Goal: Ask a question

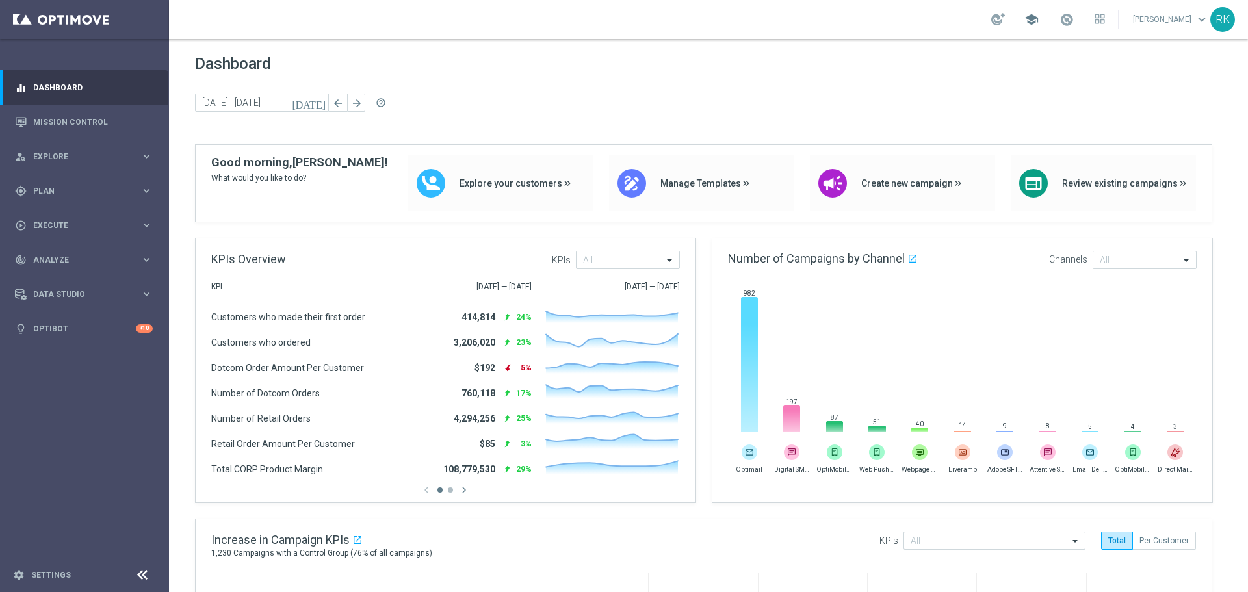
click at [1031, 23] on span "school" at bounding box center [1032, 19] width 14 height 14
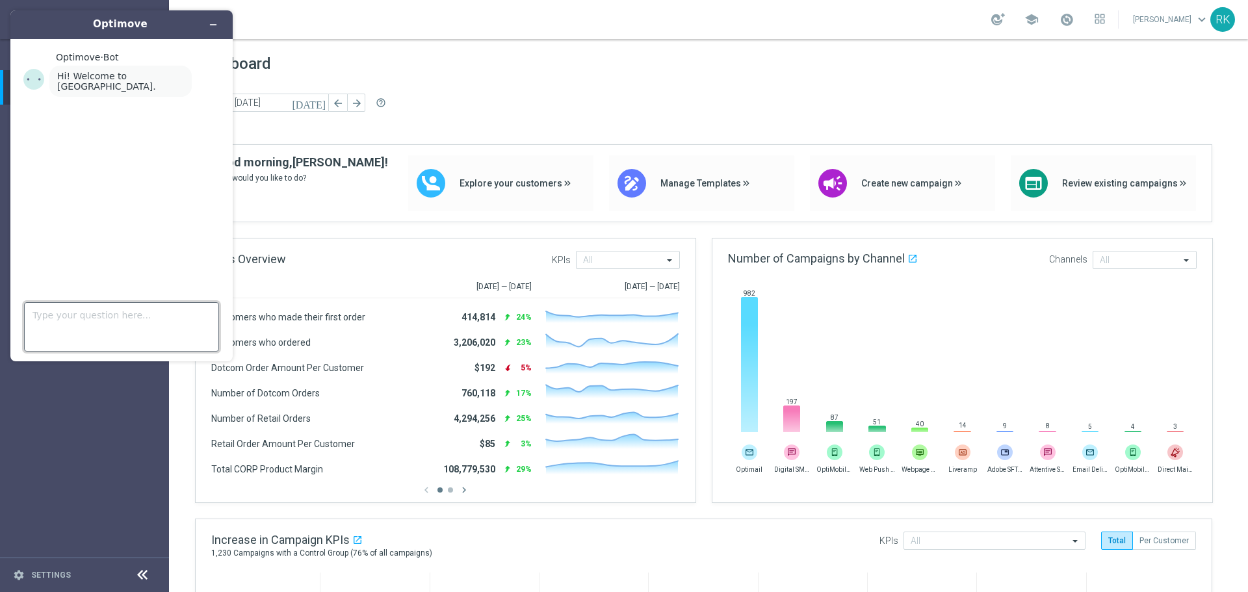
click at [79, 303] on textarea "Type your question here..." at bounding box center [121, 326] width 195 height 49
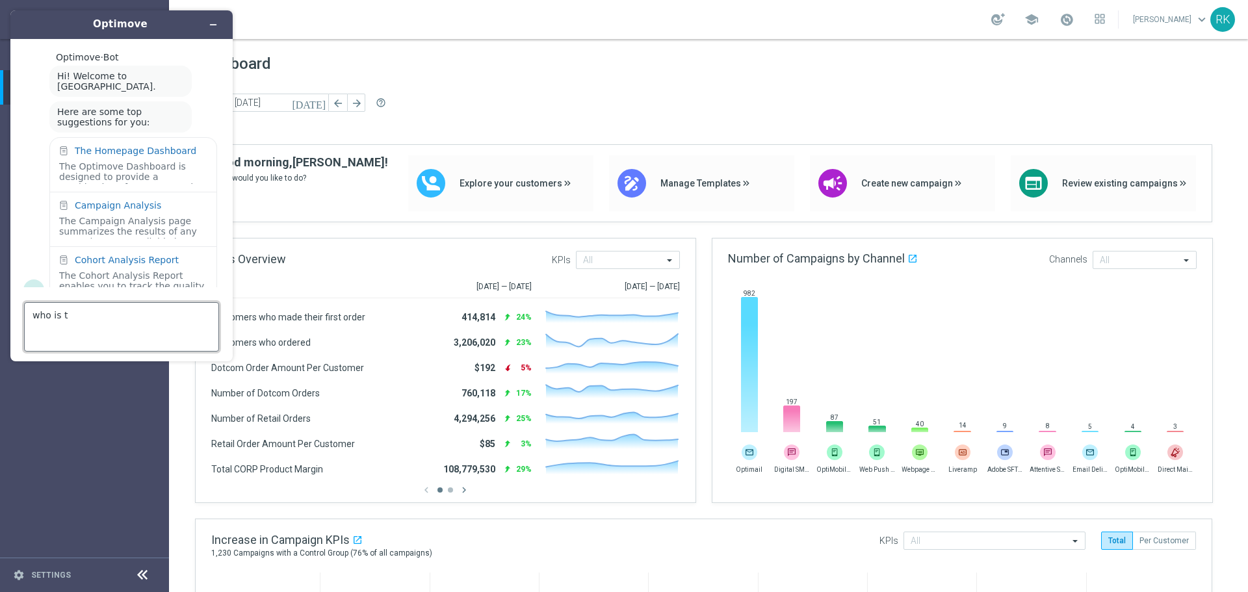
scroll to position [20, 0]
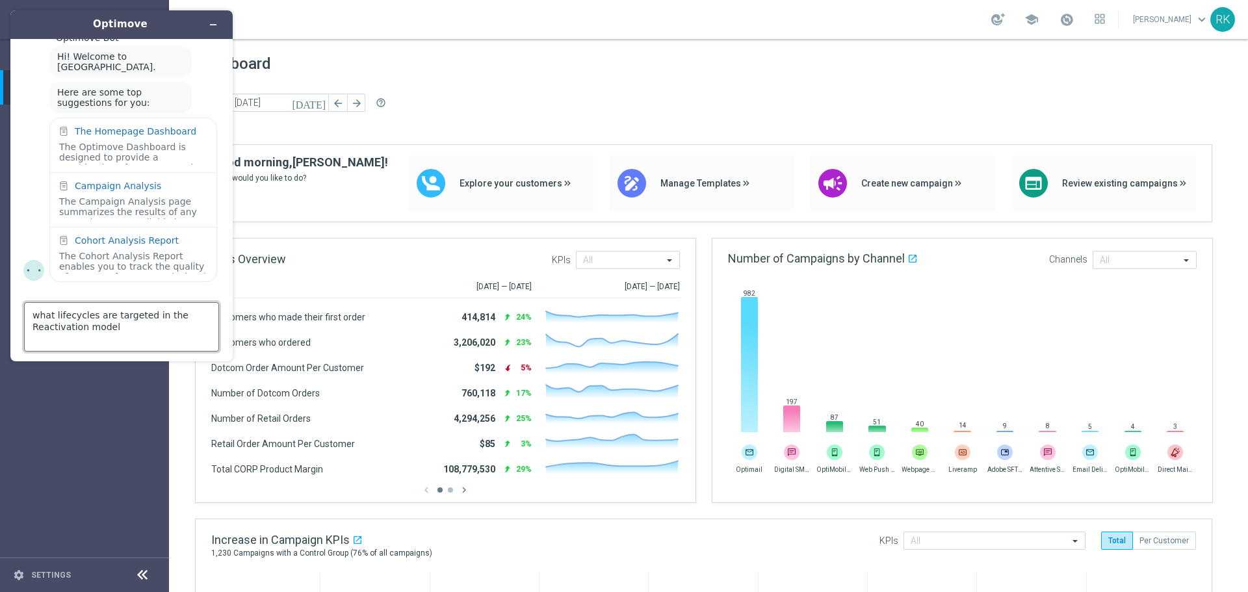
click at [101, 319] on textarea "what lifecycles are targeted in the Reactivation model" at bounding box center [121, 326] width 195 height 49
type textarea "what lifecycles can be targeted in the Reactivation model"
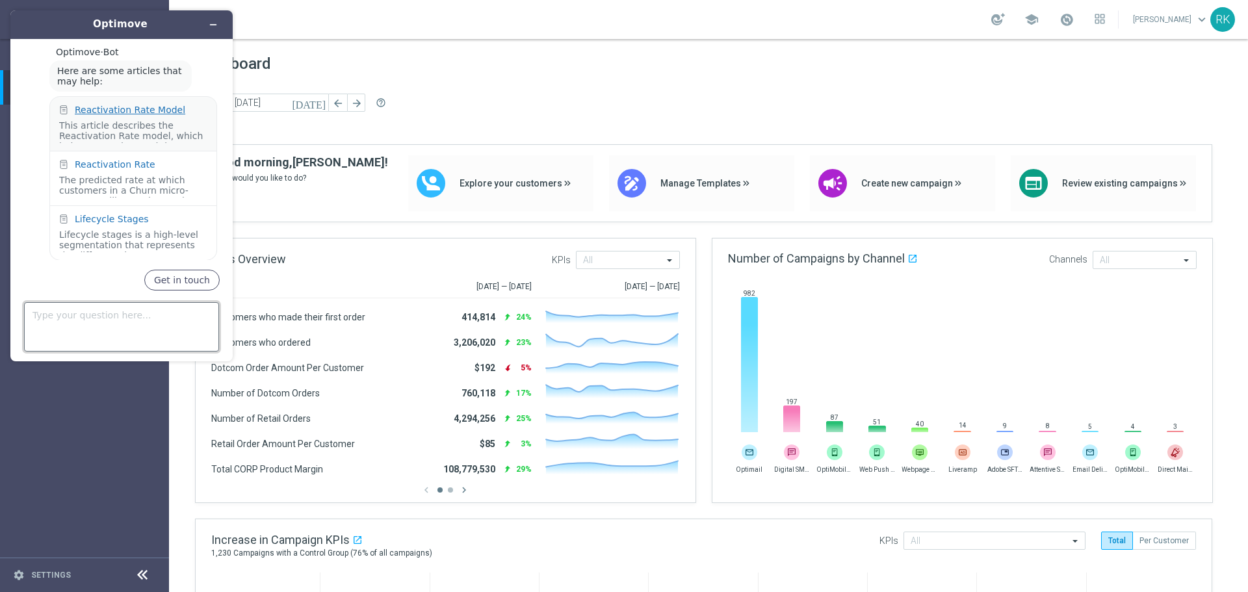
scroll to position [301, 0]
click at [122, 109] on div "Reactivation Rate Model" at bounding box center [130, 110] width 111 height 10
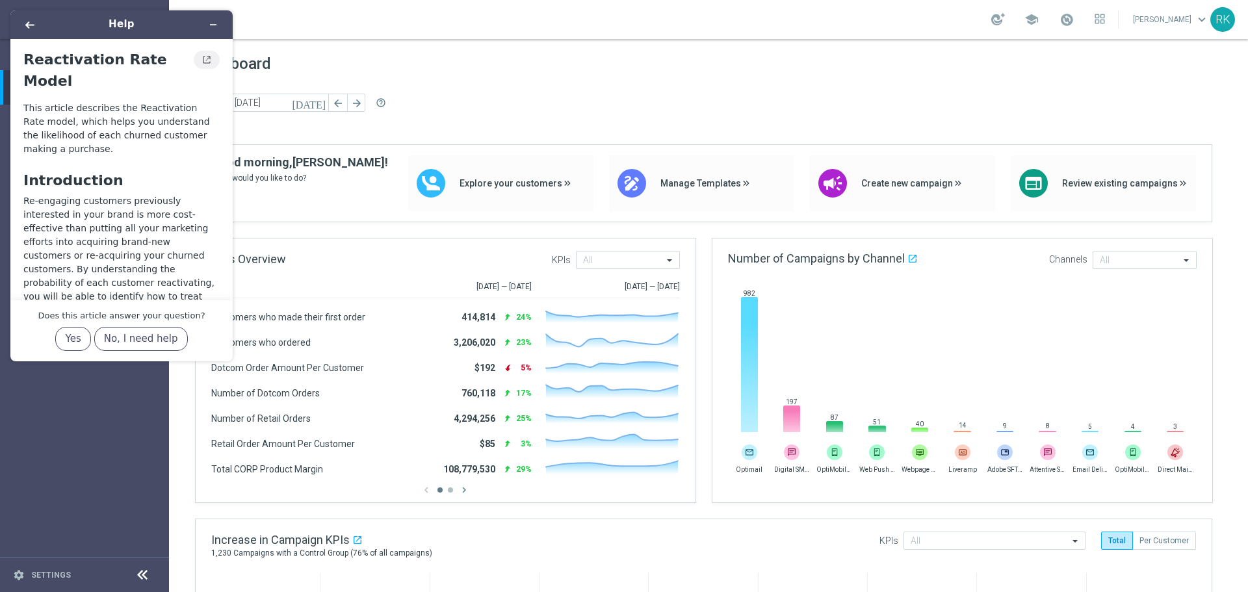
click at [204, 57] on icon "View original article" at bounding box center [207, 59] width 10 height 9
